Goal: Register for event/course

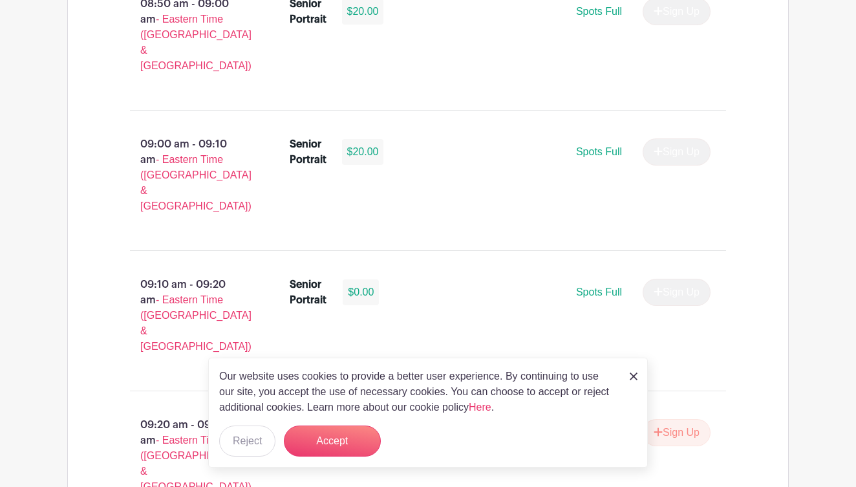
scroll to position [1715, 0]
click at [335, 433] on button "Accept" at bounding box center [332, 440] width 97 height 31
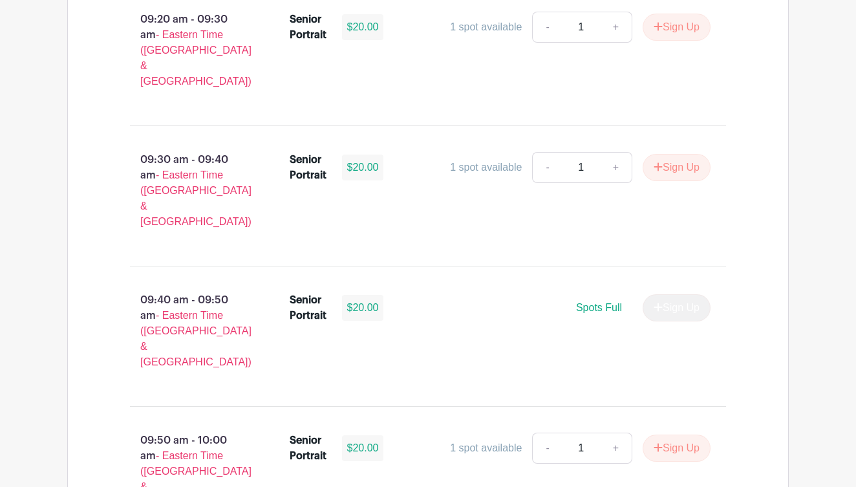
scroll to position [2121, 0]
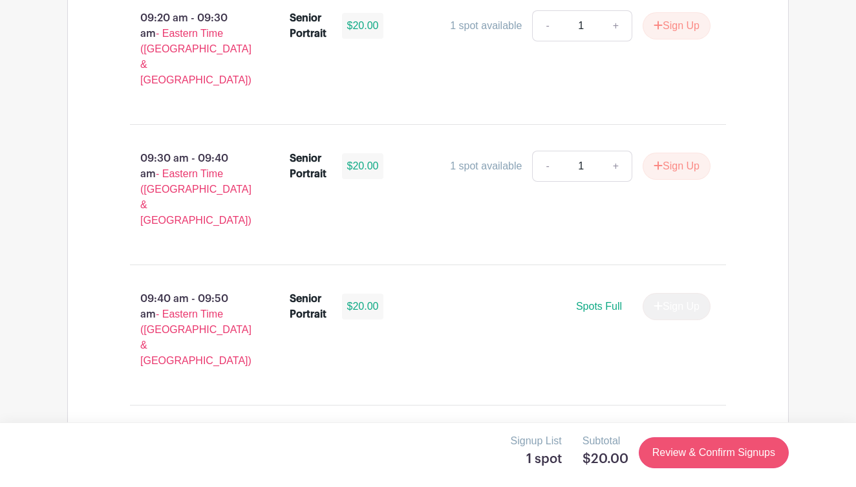
click at [704, 455] on link "Review & Confirm Signups" at bounding box center [713, 452] width 150 height 31
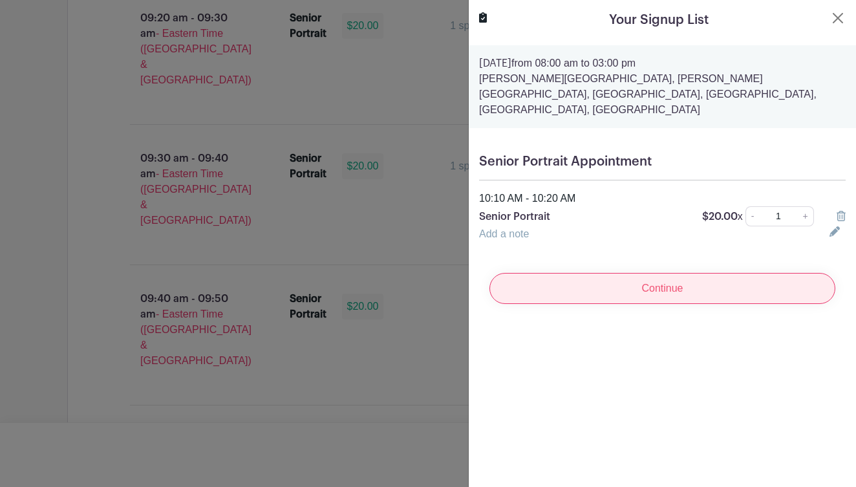
click at [692, 273] on input "Continue" at bounding box center [662, 288] width 346 height 31
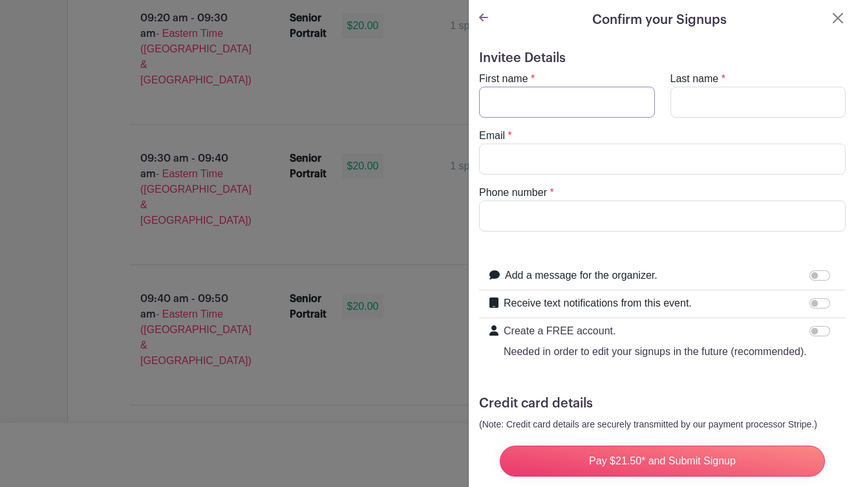
click at [562, 105] on input "First name" at bounding box center [567, 102] width 176 height 31
type input "Piper"
click at [723, 110] on input "Last name" at bounding box center [758, 102] width 176 height 31
type input "[PERSON_NAME]"
click at [648, 162] on input "Email" at bounding box center [662, 158] width 366 height 31
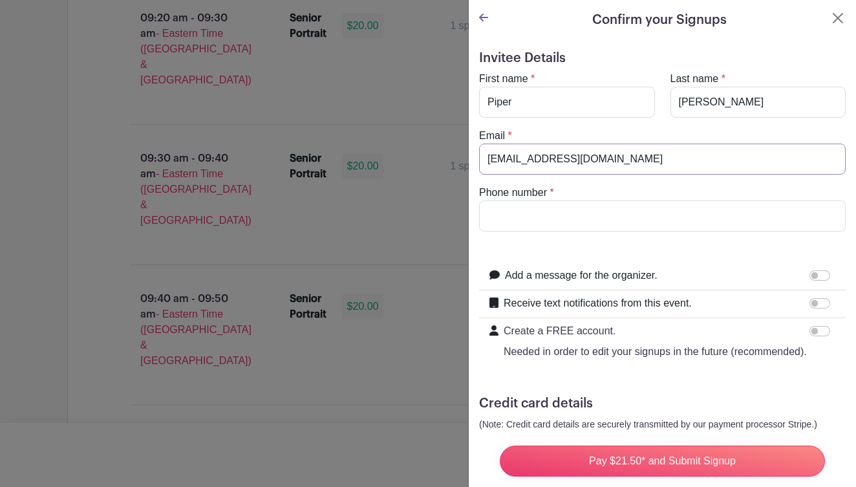
type input "[EMAIL_ADDRESS][DOMAIN_NAME]"
click at [596, 209] on input "Phone number" at bounding box center [662, 215] width 366 height 31
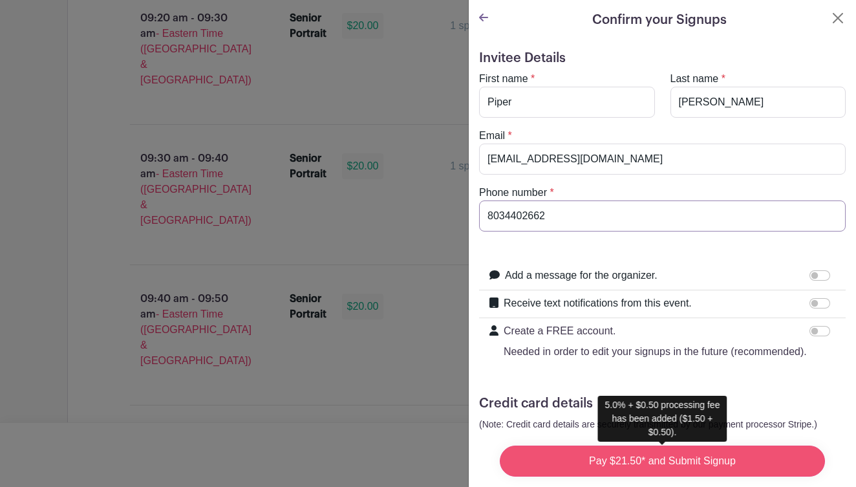
type input "8034402662"
click at [652, 466] on input "Pay $21.50* and Submit Signup" at bounding box center [661, 460] width 325 height 31
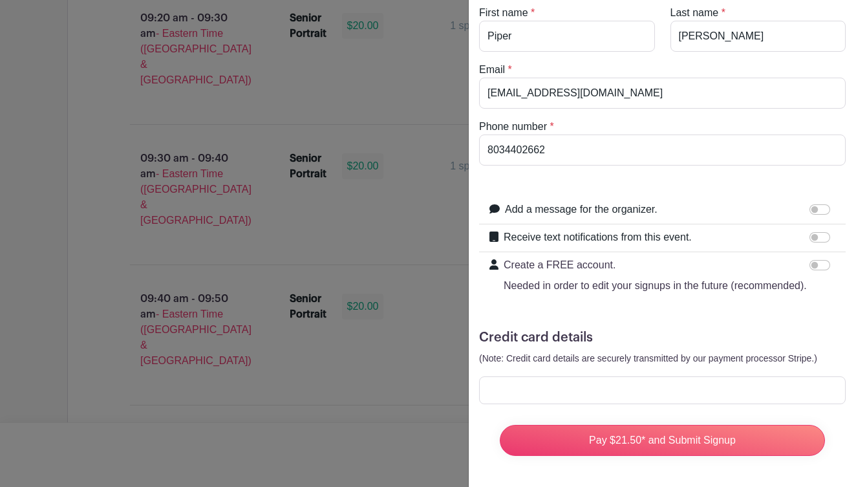
scroll to position [66, 0]
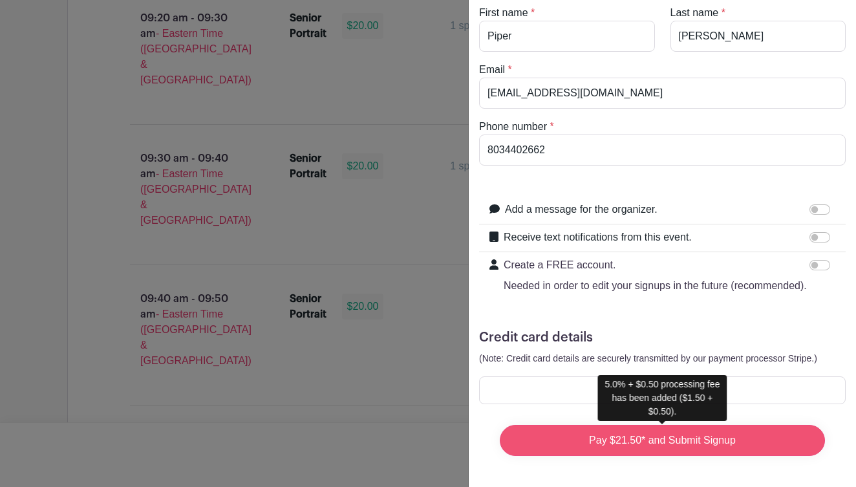
click at [693, 436] on input "Pay $21.50* and Submit Signup" at bounding box center [661, 440] width 325 height 31
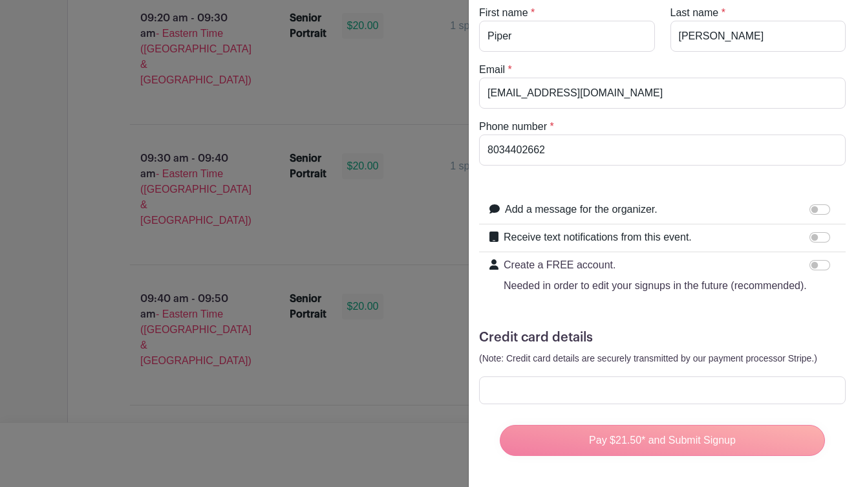
click at [628, 450] on div "Pay $21.50* and Submit Signup" at bounding box center [662, 440] width 346 height 52
click at [625, 438] on div "Pay $21.50* and Submit Signup" at bounding box center [662, 440] width 346 height 52
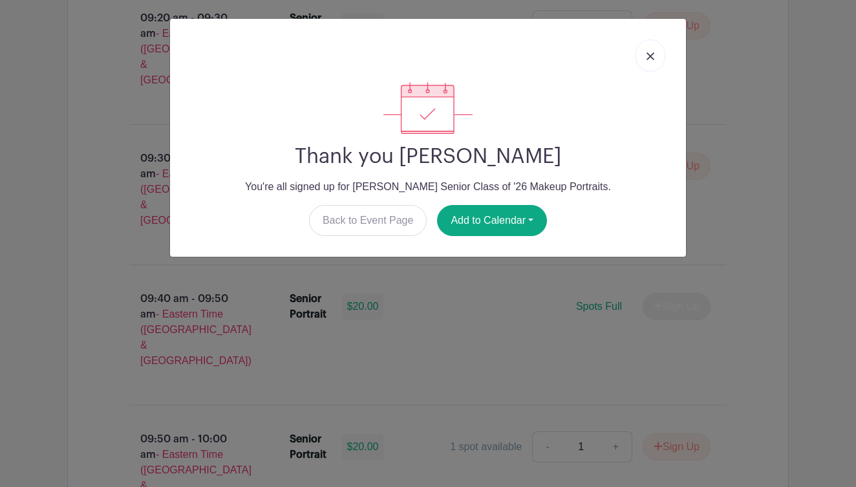
click at [660, 52] on link at bounding box center [650, 55] width 30 height 32
